Goal: Task Accomplishment & Management: Manage account settings

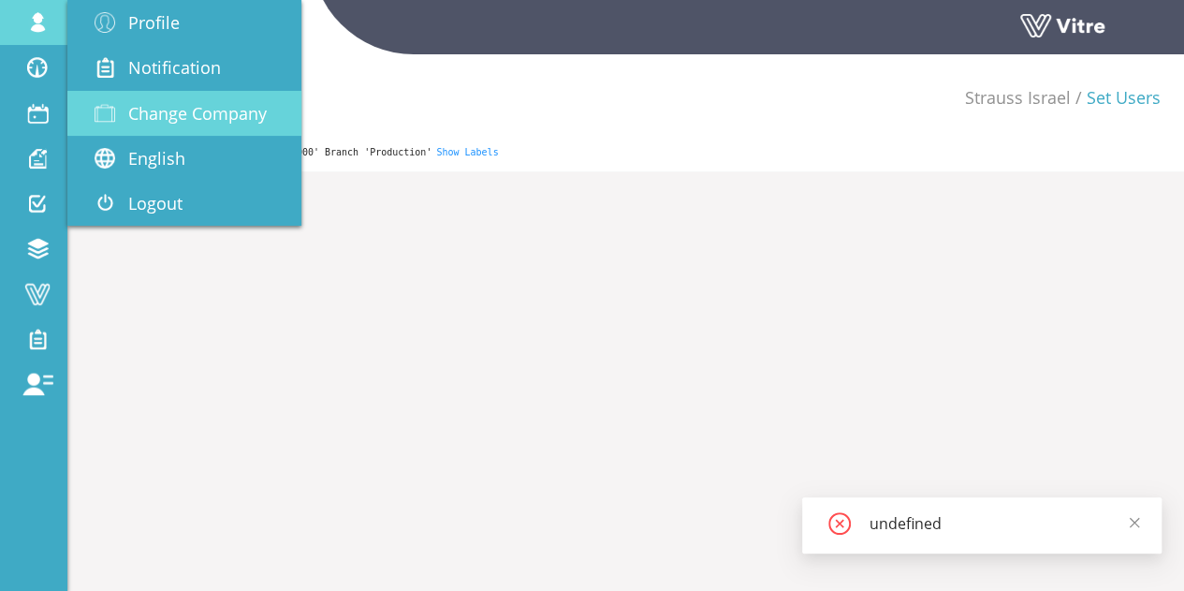
click at [192, 102] on span "Change Company" at bounding box center [197, 113] width 139 height 22
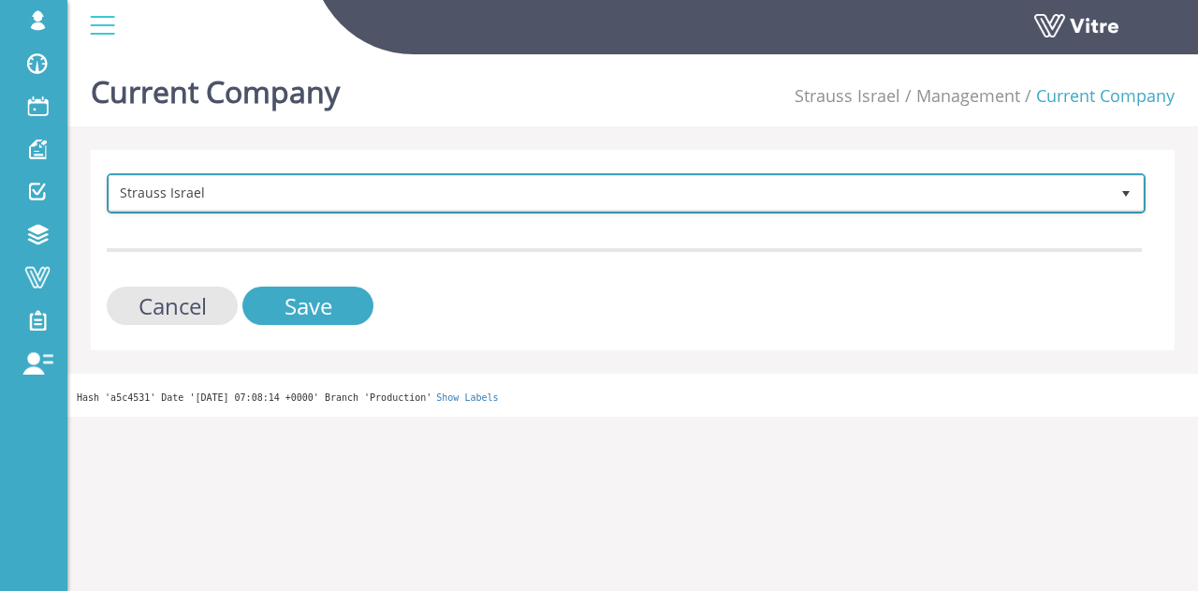
click at [349, 197] on span "Strauss Israel" at bounding box center [610, 193] width 1000 height 34
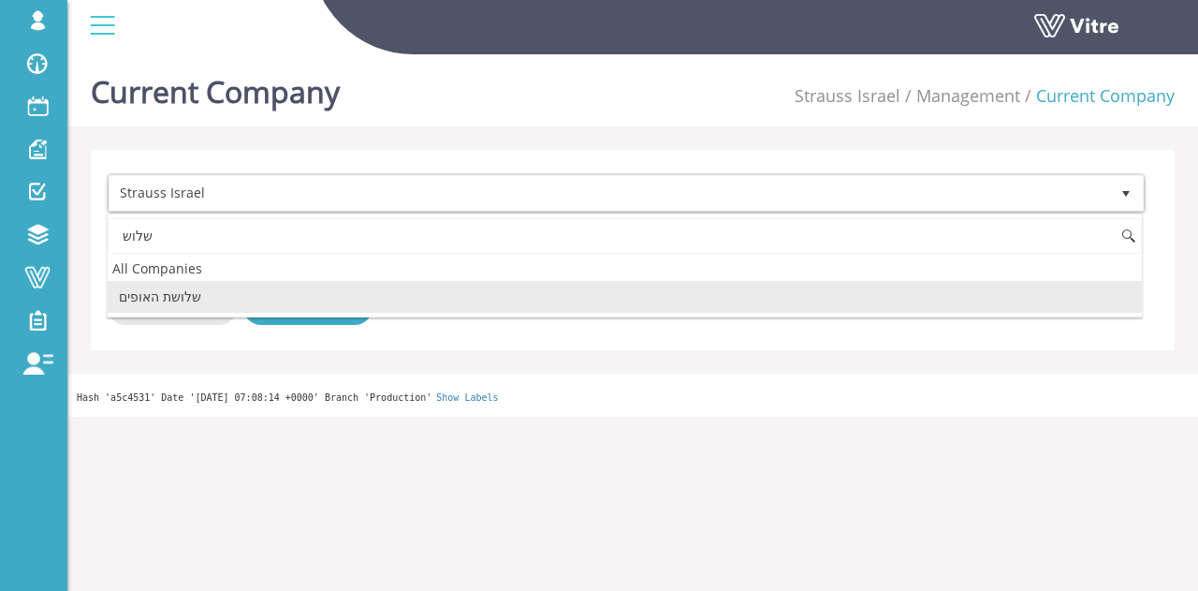
click at [207, 301] on li "שלושת האופים" at bounding box center [625, 297] width 1034 height 32
type input "שלוש"
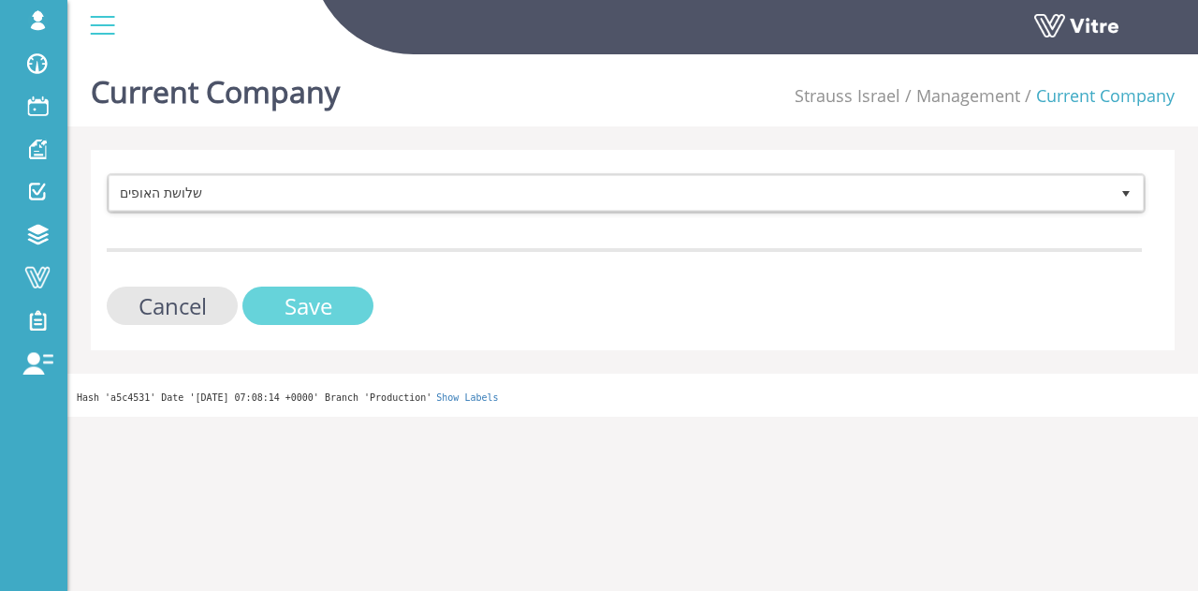
click at [291, 314] on input "Save" at bounding box center [307, 305] width 131 height 38
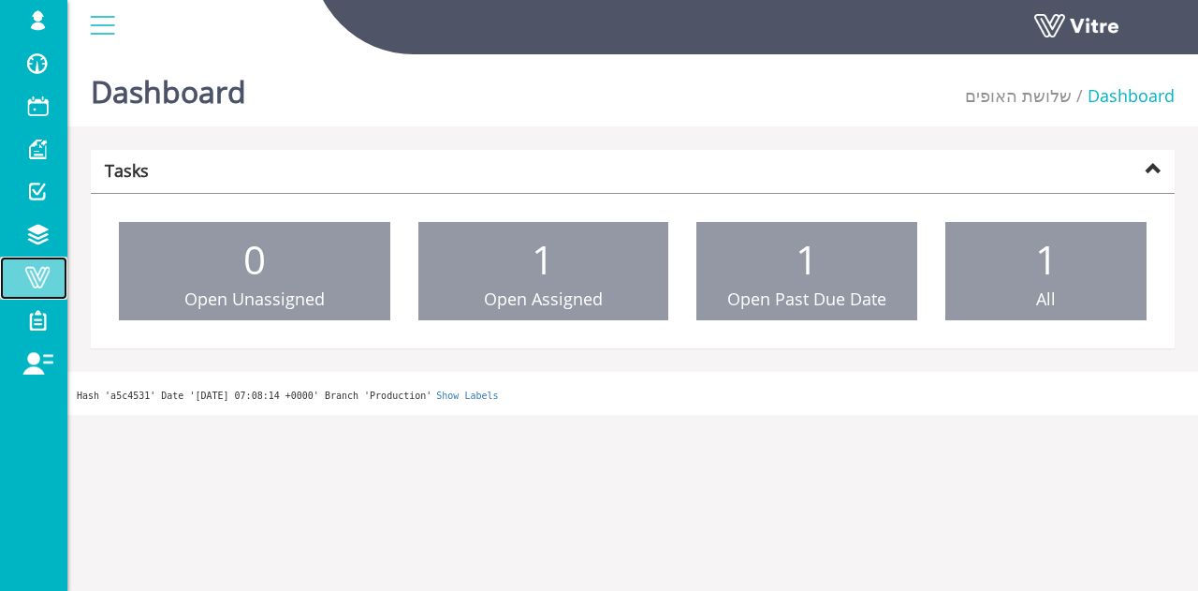
click at [51, 280] on span at bounding box center [37, 277] width 47 height 22
